Goal: Task Accomplishment & Management: Use online tool/utility

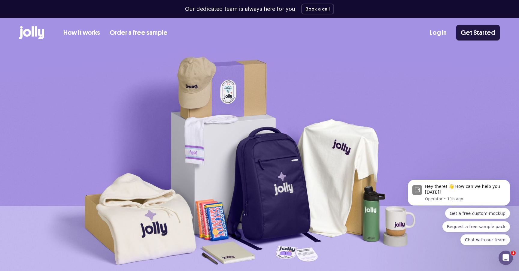
click at [479, 29] on link "Get Started" at bounding box center [478, 33] width 44 height 16
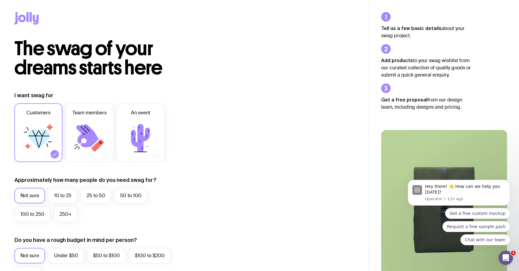
click at [31, 17] on icon at bounding box center [31, 17] width 2 height 10
